Goal: Task Accomplishment & Management: Use online tool/utility

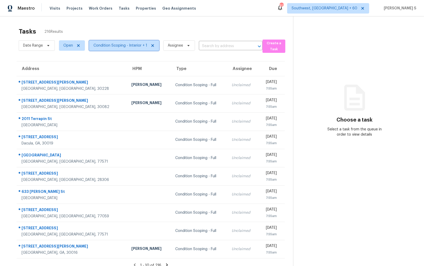
click at [116, 42] on span "Condition Scoping - Interior + 1" at bounding box center [124, 45] width 70 height 10
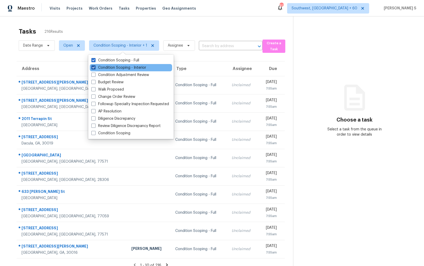
click at [134, 67] on label "Condition Scoping - Interior" at bounding box center [118, 67] width 55 height 5
click at [95, 67] on input "Condition Scoping - Interior" at bounding box center [92, 66] width 3 height 3
checkbox input "false"
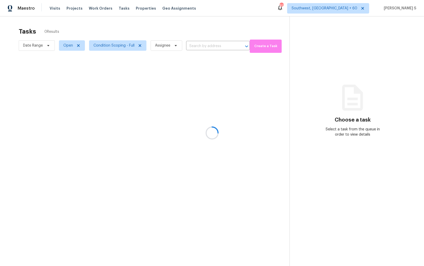
click at [216, 177] on div at bounding box center [212, 133] width 424 height 266
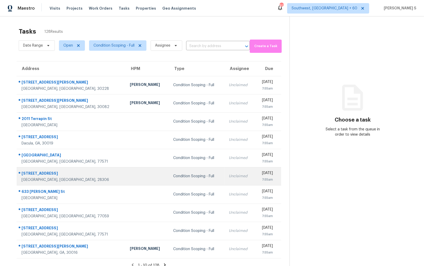
scroll to position [16, 0]
